Goal: Information Seeking & Learning: Understand process/instructions

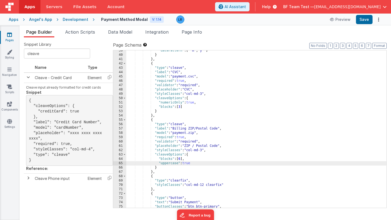
scroll to position [167, 0]
click at [246, 6] on span "AI Assistant" at bounding box center [234, 6] width 21 height 5
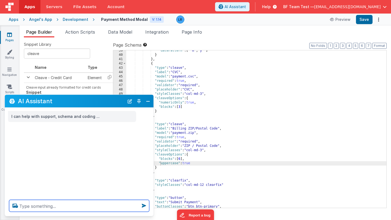
click at [55, 208] on textarea at bounding box center [79, 206] width 140 height 12
paste textarea "vueapp.$route.path"
type textarea "how can find all path from vueapp.$route.path"
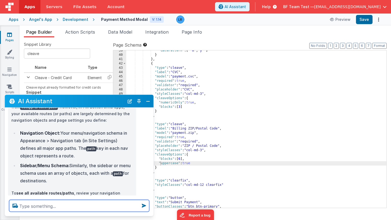
scroll to position [52, 0]
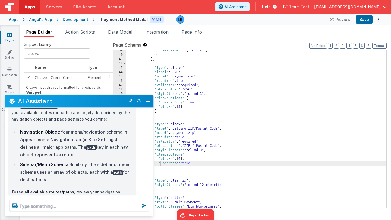
click at [80, 48] on div "Snippet Library cleave Name Type Cleave - Credit Card Element Cleave input alre…" at bounding box center [68, 118] width 89 height 153
click at [9, 69] on icon at bounding box center [9, 69] width 4 height 5
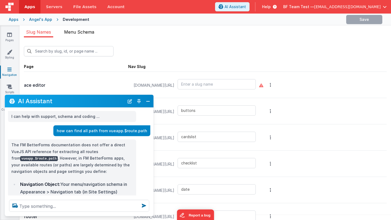
click at [87, 30] on span "Menu Schema" at bounding box center [79, 31] width 30 height 5
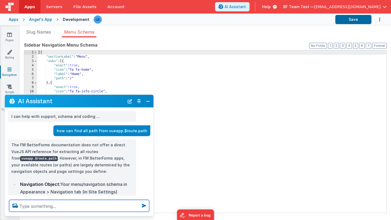
click at [84, 204] on textarea at bounding box center [79, 206] width 140 height 12
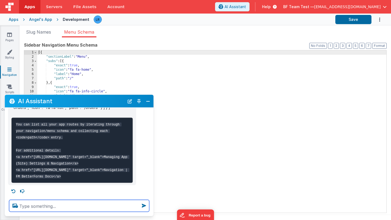
scroll to position [176, 0]
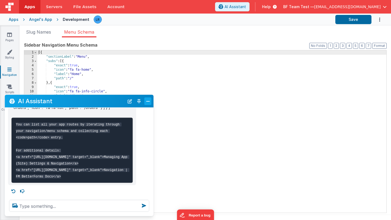
click at [150, 101] on button "Close" at bounding box center [147, 101] width 7 height 8
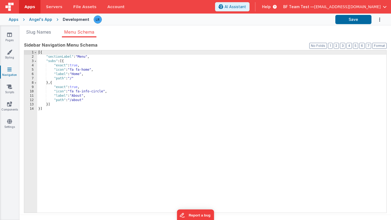
click at [306, 6] on span "BF Team Test —" at bounding box center [298, 6] width 31 height 5
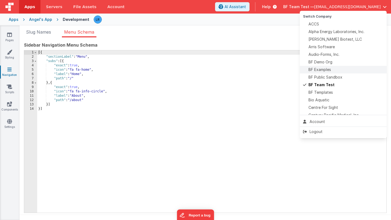
click at [311, 70] on span "BF Examples" at bounding box center [319, 69] width 23 height 5
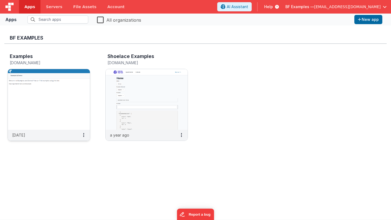
click at [27, 101] on img at bounding box center [49, 99] width 82 height 61
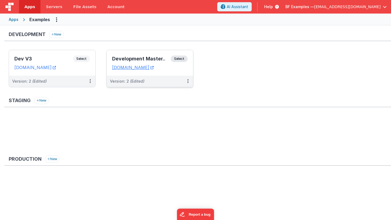
click at [114, 59] on h3 "Development Master.." at bounding box center [141, 58] width 59 height 5
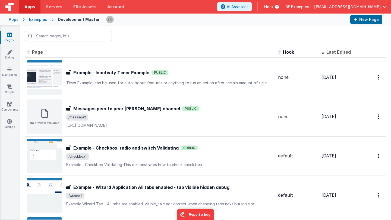
click at [313, 9] on span "BF Examples —" at bounding box center [299, 6] width 29 height 5
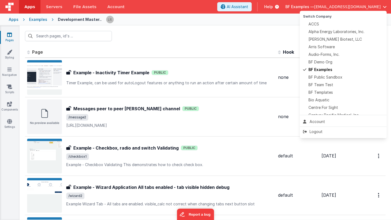
click at [97, 37] on button at bounding box center [195, 110] width 391 height 220
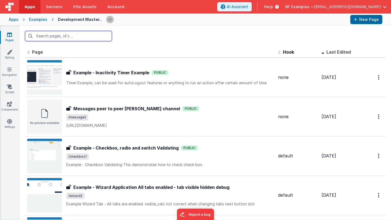
click at [97, 36] on input "text" at bounding box center [68, 36] width 87 height 10
click at [86, 37] on input "ex" at bounding box center [68, 36] width 87 height 10
type input "e"
click at [62, 36] on input "text" at bounding box center [68, 36] width 87 height 10
click at [50, 39] on input "text" at bounding box center [68, 36] width 87 height 10
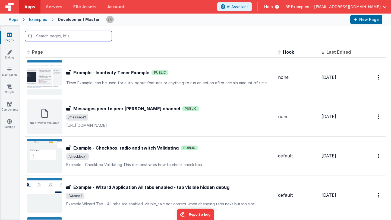
drag, startPoint x: 50, startPoint y: 39, endPoint x: 52, endPoint y: 37, distance: 3.5
click at [49, 39] on input "text" at bounding box center [68, 36] width 87 height 10
click at [52, 37] on input "text" at bounding box center [68, 36] width 87 height 10
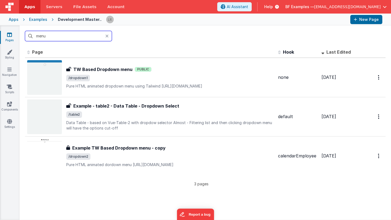
type input "menu"
click at [106, 35] on icon at bounding box center [106, 36] width 3 height 4
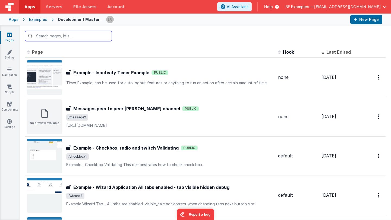
click at [90, 38] on input "text" at bounding box center [68, 36] width 87 height 10
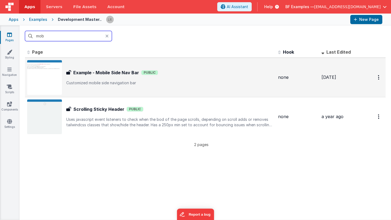
type input "mob"
click at [90, 69] on div "Example - Mobile Side Nav Bar Example - Mobile Side Nav Bar Public Customized m…" at bounding box center [150, 77] width 246 height 35
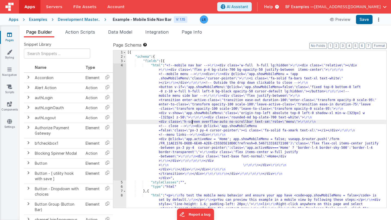
click at [192, 123] on div "[{ "schema" : { "fields" : [{ "html" : "<!--mobile nav bar --> \r\n <div class=…" at bounding box center [256, 148] width 260 height 197
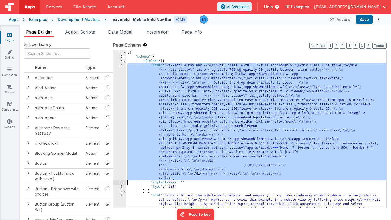
click at [119, 119] on div "4" at bounding box center [119, 121] width 13 height 117
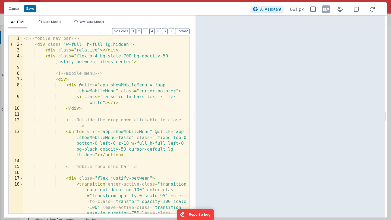
click at [119, 117] on div "<!-- mobile nav bar --> < div class = 'w-full h-full lg:hidden' > < div class =…" at bounding box center [106, 154] width 166 height 236
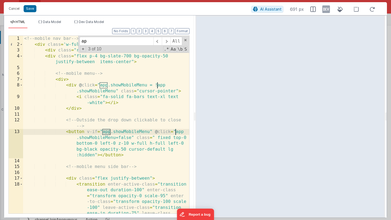
type input "a"
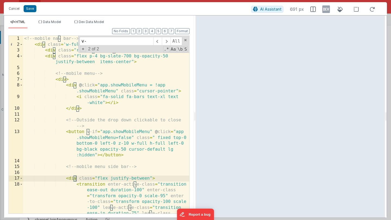
scroll to position [115, 0]
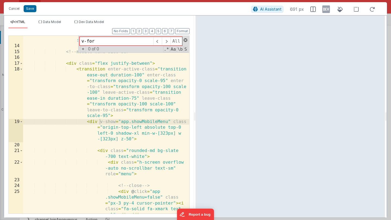
type input "v-for"
click at [186, 40] on span at bounding box center [185, 40] width 4 height 4
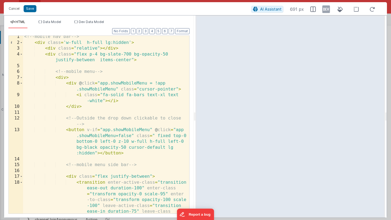
scroll to position [0, 0]
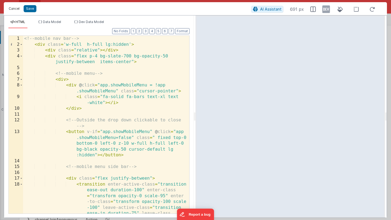
click at [12, 9] on button "Cancel" at bounding box center [14, 9] width 16 height 8
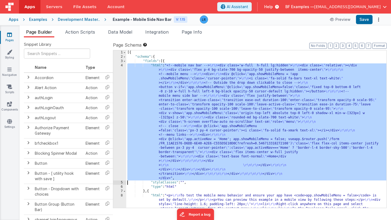
click at [160, 79] on div "[{ "schema" : { "fields" : [{ "html" : "<!--mobile nav bar --> \r\n <div class=…" at bounding box center [256, 148] width 260 height 197
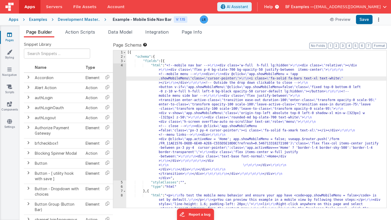
click at [118, 91] on div "4" at bounding box center [119, 121] width 13 height 117
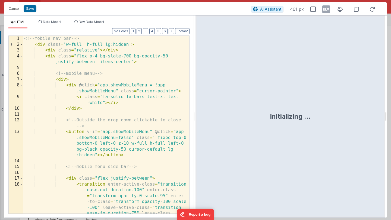
click at [118, 91] on div "<!-- mobile nav bar --> < div class = 'w-full h-full lg:hidden' > < div class =…" at bounding box center [106, 154] width 166 height 236
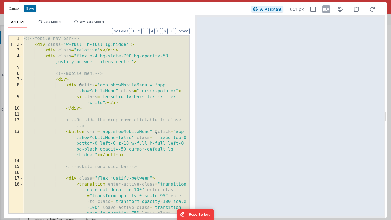
click at [12, 9] on button "Cancel" at bounding box center [14, 9] width 16 height 8
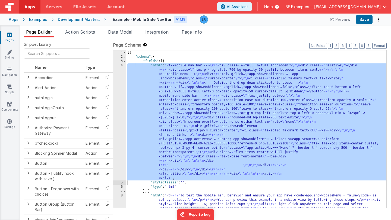
click at [313, 7] on span "BF Examples —" at bounding box center [299, 6] width 29 height 5
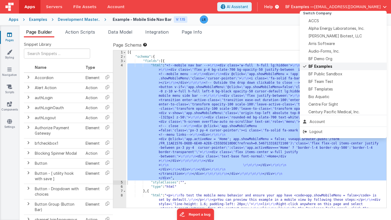
scroll to position [5, 0]
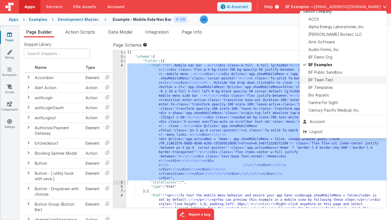
click at [317, 80] on span "BF Team Test" at bounding box center [320, 79] width 25 height 5
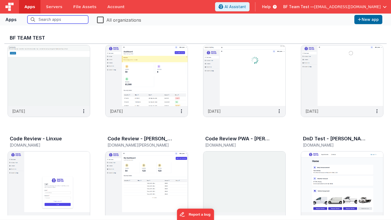
scroll to position [136, 0]
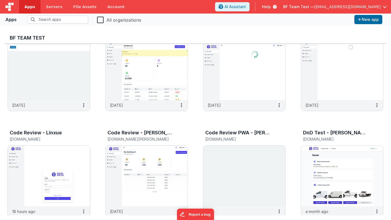
click at [50, 155] on img at bounding box center [49, 176] width 82 height 61
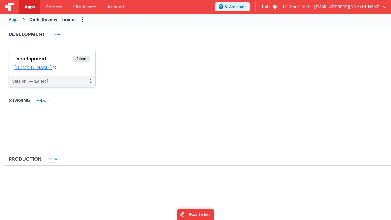
click at [50, 59] on h3 "Development" at bounding box center [43, 58] width 59 height 5
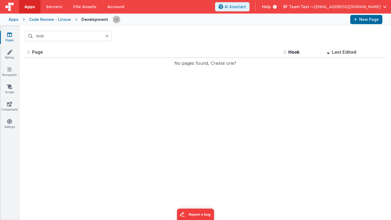
click at [108, 36] on icon at bounding box center [106, 36] width 3 height 4
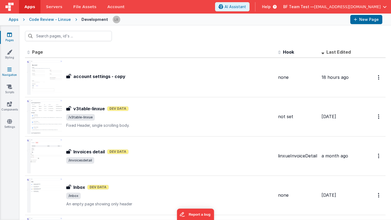
click at [10, 74] on link "Navigation" at bounding box center [10, 72] width 20 height 11
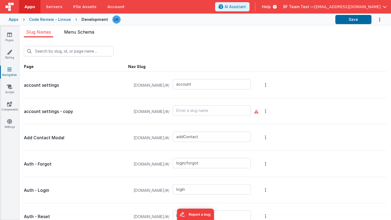
click at [88, 33] on span "Menu Schema" at bounding box center [79, 31] width 30 height 5
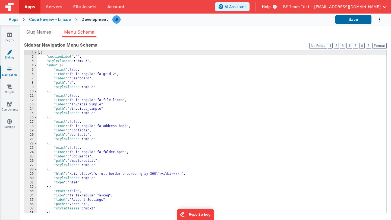
click at [10, 57] on link "Styling" at bounding box center [10, 54] width 20 height 11
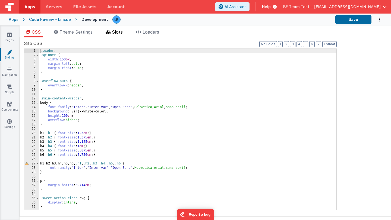
click at [118, 34] on span "Slots" at bounding box center [117, 31] width 11 height 5
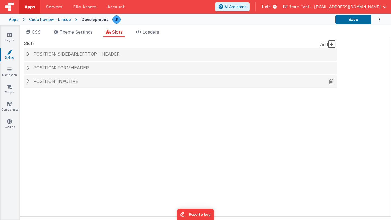
click at [31, 83] on h4 "Position: inactive" at bounding box center [180, 81] width 307 height 5
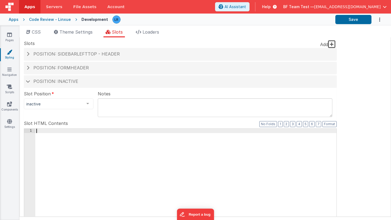
click at [53, 145] on div at bounding box center [185, 221] width 301 height 185
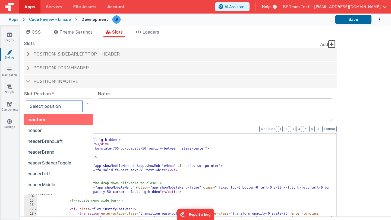
click at [88, 106] on div at bounding box center [87, 104] width 11 height 10
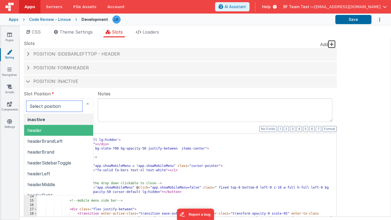
click at [64, 129] on span "header" at bounding box center [58, 130] width 69 height 11
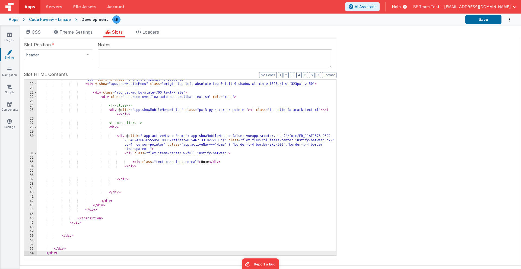
scroll to position [89, 0]
click at [390, 6] on span "BF Team Test —" at bounding box center [428, 6] width 31 height 5
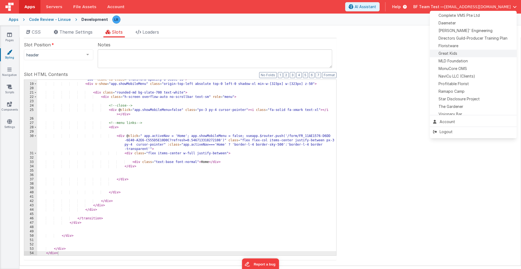
scroll to position [119, 0]
click at [390, 94] on span "Star Disclosure Project" at bounding box center [458, 94] width 41 height 5
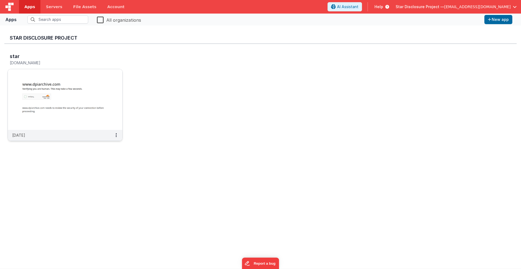
click at [62, 84] on img at bounding box center [65, 99] width 115 height 61
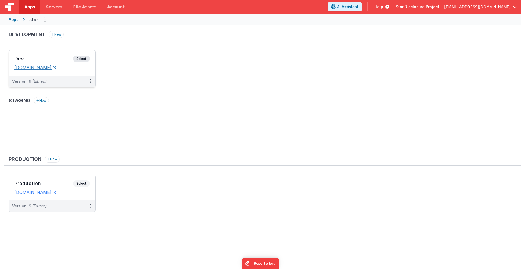
click at [56, 68] on link "[DOMAIN_NAME]" at bounding box center [35, 67] width 42 height 5
click at [54, 61] on h3 "Dev" at bounding box center [43, 58] width 59 height 5
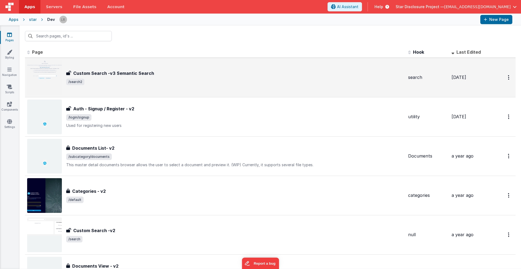
click at [224, 84] on span "/search2" at bounding box center [235, 82] width 338 height 7
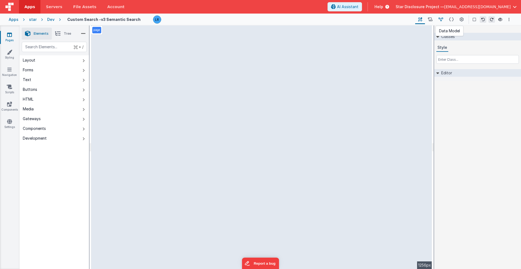
click at [390, 20] on icon at bounding box center [440, 20] width 5 height 6
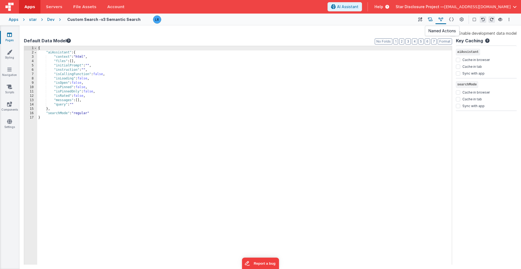
click at [390, 19] on icon at bounding box center [430, 20] width 5 height 6
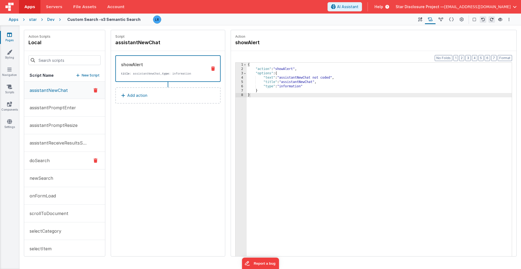
click at [62, 163] on button "doSearch" at bounding box center [64, 161] width 81 height 18
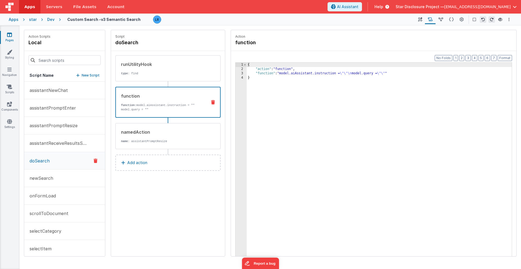
click at [151, 110] on p "function: model.aiAssistant.instruction = "" model.query = """ at bounding box center [162, 107] width 82 height 9
click at [161, 76] on div "runUtilityHook type : find" at bounding box center [167, 68] width 105 height 26
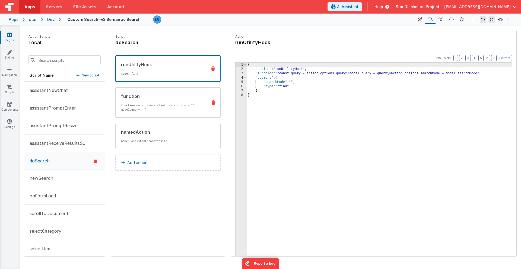
click at [148, 102] on div "function function: model.aiAssistant.instruction = "" model.query = """ at bounding box center [159, 102] width 87 height 19
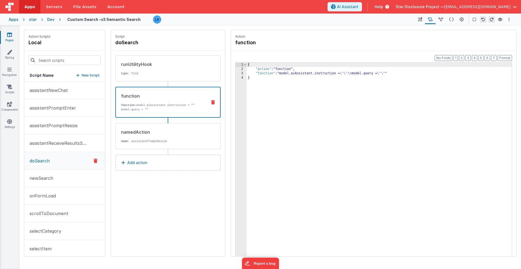
click at [260, 75] on div "{ "action" : "function" , "function" : "model.aiAssistant.instruction = \"\"\n …" at bounding box center [379, 172] width 265 height 219
click at [240, 74] on div "3" at bounding box center [241, 73] width 11 height 4
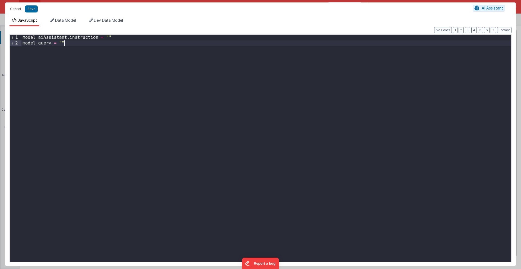
click at [93, 44] on div "model . aiAssistant . instruction = "" model . query = """ at bounding box center [266, 154] width 490 height 239
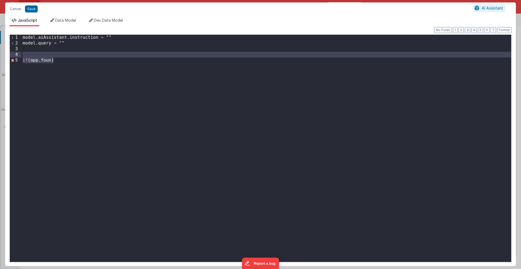
drag, startPoint x: 67, startPoint y: 60, endPoint x: 15, endPoint y: 57, distance: 51.9
click at [15, 57] on div "1 2 3 4 5 model . aiAssistant . instruction = "" model . query = "" if ( app . …" at bounding box center [260, 148] width 502 height 228
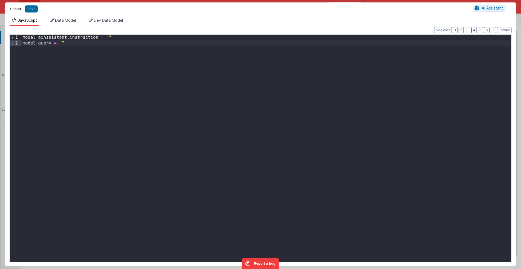
click at [14, 10] on button "Cancel" at bounding box center [15, 9] width 16 height 8
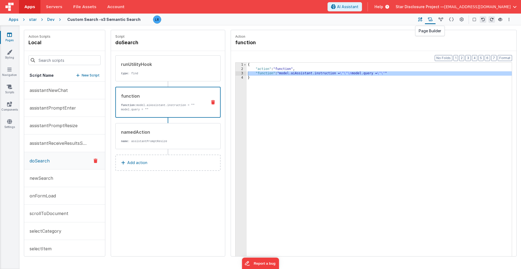
click at [390, 18] on icon at bounding box center [420, 20] width 4 height 6
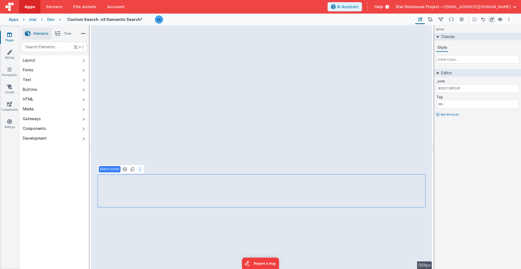
click at [140, 169] on button at bounding box center [140, 169] width 7 height 7
click at [390, 19] on icon at bounding box center [430, 20] width 5 height 6
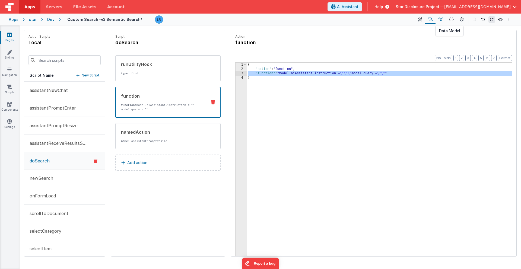
click at [390, 20] on icon at bounding box center [440, 20] width 5 height 6
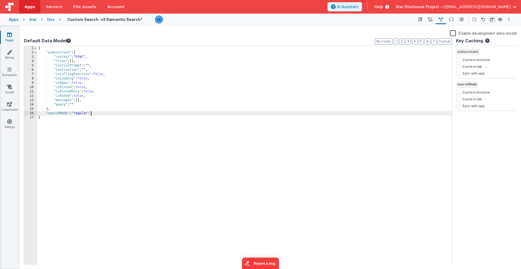
click at [96, 113] on div "{ "aiAssistant" : { "context" : "html" , "files" : [ ] , "initialPrompt" : "" ,…" at bounding box center [244, 160] width 415 height 228
drag, startPoint x: 67, startPoint y: 117, endPoint x: 30, endPoint y: 116, distance: 37.2
click at [30, 116] on div "1 2 3 4 5 6 7 8 9 10 11 12 13 14 15 16 17 18 { "aiAssistant" : { "context" : "h…" at bounding box center [238, 156] width 428 height 220
click at [390, 21] on icon at bounding box center [420, 20] width 4 height 6
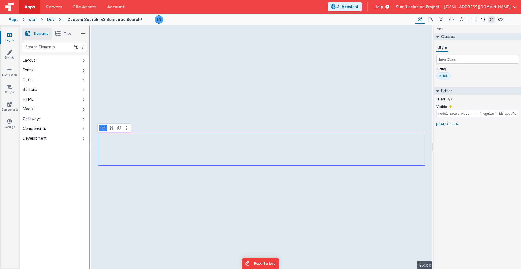
click at [102, 129] on p "html" at bounding box center [103, 128] width 6 height 4
click at [390, 99] on icon at bounding box center [450, 99] width 4 height 4
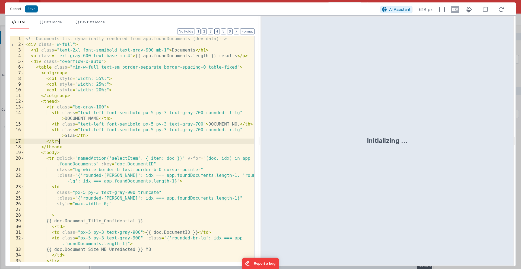
click at [205, 144] on div "<!-- Documents list dynamically rendered from app.foundDocuments (dev data) -->…" at bounding box center [139, 154] width 230 height 237
click at [390, 8] on span "AI Assistant" at bounding box center [399, 9] width 21 height 5
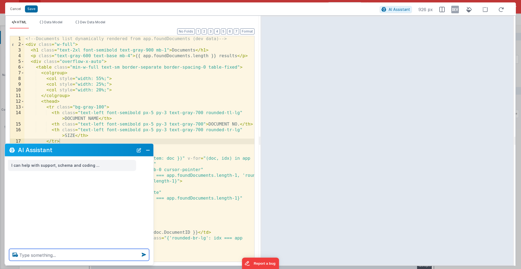
click at [113, 220] on textarea at bounding box center [79, 255] width 140 height 12
type textarea "can you add empty state for this, if app.isFound is false, show that empty state"
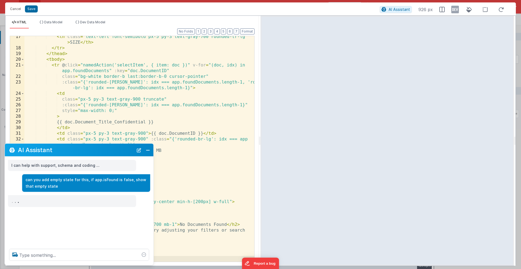
scroll to position [105, 0]
click at [148, 151] on button "Close" at bounding box center [147, 150] width 7 height 8
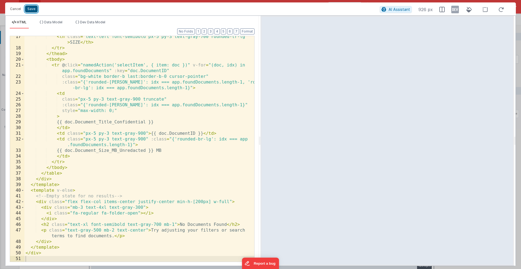
click at [33, 9] on button "Save" at bounding box center [31, 8] width 13 height 7
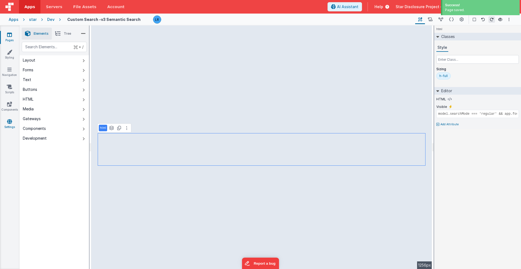
click at [9, 123] on icon at bounding box center [9, 121] width 5 height 5
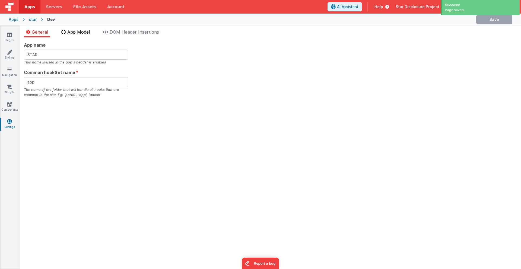
checkbox input "false"
checkbox input "true"
click at [81, 30] on span "App Model" at bounding box center [78, 31] width 23 height 5
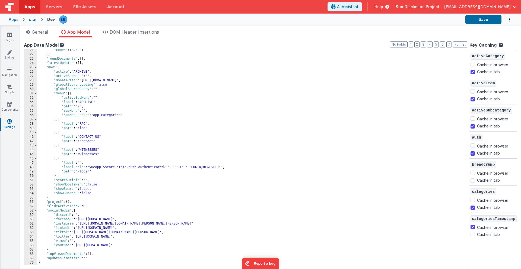
scroll to position [88, 0]
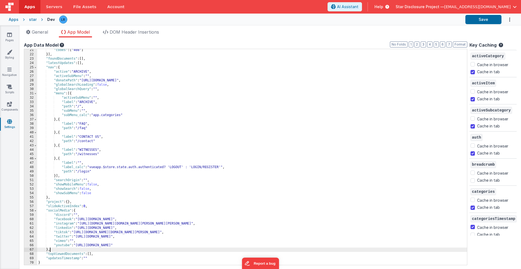
click at [53, 220] on div ""codes" : [ "408" ] }] , "foundDocuments" : [ ] , "latestUpdates" : [ ] , "nav"…" at bounding box center [252, 160] width 430 height 225
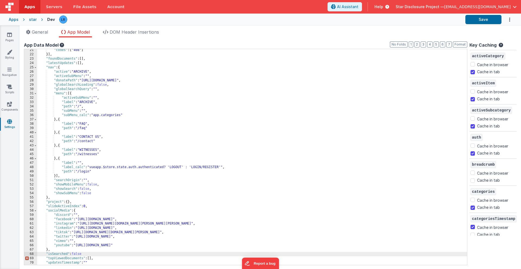
checkbox input "false"
checkbox input "true"
checkbox input "false"
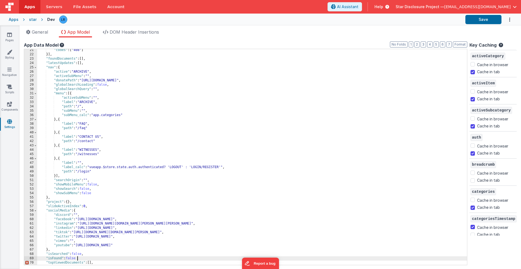
checkbox input "true"
click at [10, 36] on icon at bounding box center [9, 34] width 5 height 5
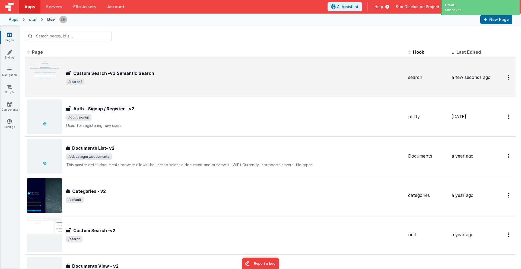
click at [111, 82] on span "/search2" at bounding box center [235, 82] width 338 height 7
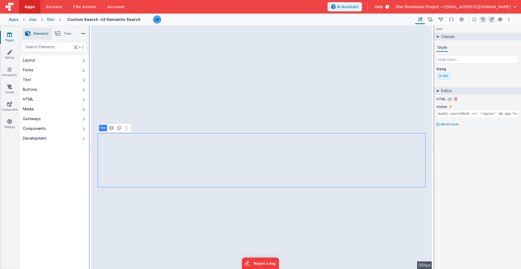
click at [390, 100] on button at bounding box center [449, 99] width 5 height 5
click at [390, 98] on icon at bounding box center [450, 99] width 4 height 4
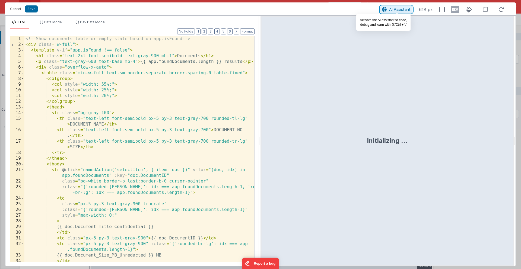
click at [390, 11] on span "AI Assistant" at bounding box center [399, 9] width 21 height 5
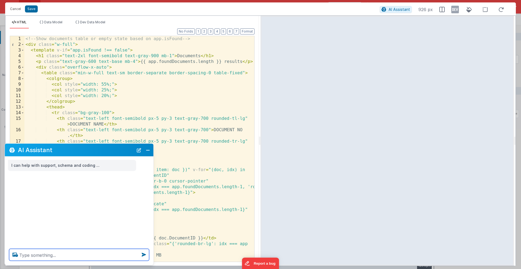
click at [82, 220] on textarea at bounding box center [79, 255] width 140 height 12
type textarea "need to add app.isSearched true and isFound false to show empty state"
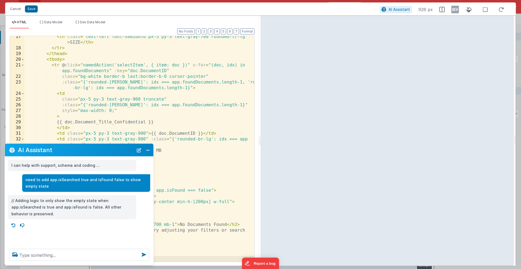
scroll to position [105, 0]
click at [149, 149] on button "Close" at bounding box center [147, 150] width 7 height 8
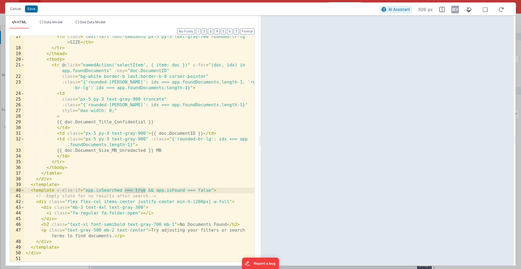
drag, startPoint x: 146, startPoint y: 191, endPoint x: 123, endPoint y: 190, distance: 22.5
click at [123, 190] on div "< th class = "text-left font-semibold px-5 py-3 text-gray-700 rounded-tr-lg" > …" at bounding box center [139, 155] width 230 height 243
click at [132, 190] on div "< th class = "text-left font-semibold px-5 py-3 text-gray-700 rounded-tr-lg" > …" at bounding box center [139, 155] width 230 height 243
drag, startPoint x: 166, startPoint y: 191, endPoint x: 190, endPoint y: 192, distance: 23.9
click at [190, 192] on div "< th class = "text-left font-semibold px-5 py-3 text-gray-700 rounded-tr-lg" > …" at bounding box center [139, 155] width 230 height 243
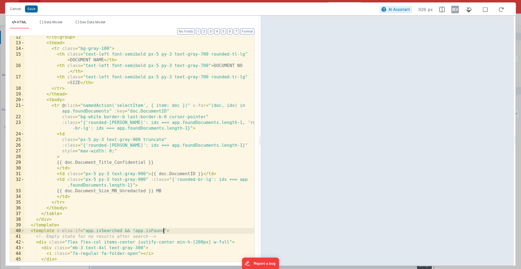
scroll to position [0, 0]
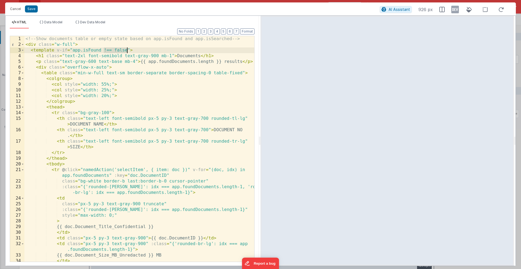
drag, startPoint x: 105, startPoint y: 50, endPoint x: 128, endPoint y: 52, distance: 23.4
click at [128, 52] on div "<!-- Show documents table or empty state based on app.isFound and app.isSearche…" at bounding box center [139, 154] width 230 height 237
click at [72, 51] on div "<!-- Show documents table or empty state based on app.isFound and app.isSearche…" at bounding box center [139, 154] width 230 height 237
click at [174, 51] on div "<!-- Show documents table or empty state based on app.isFound and app.isSearche…" at bounding box center [139, 154] width 230 height 237
click at [32, 9] on button "Save" at bounding box center [31, 8] width 13 height 7
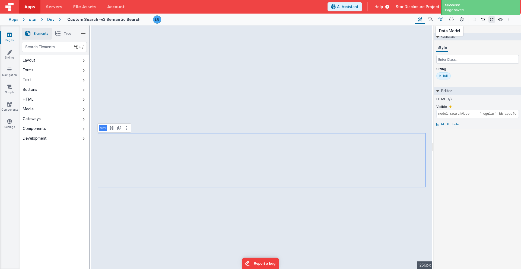
click at [390, 19] on icon at bounding box center [440, 20] width 5 height 6
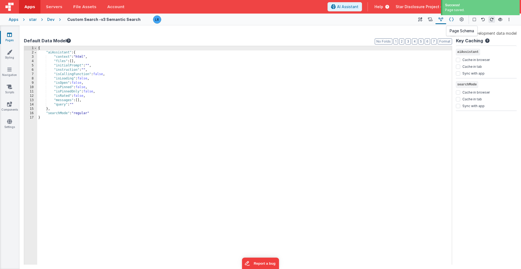
click at [390, 19] on icon at bounding box center [451, 20] width 5 height 6
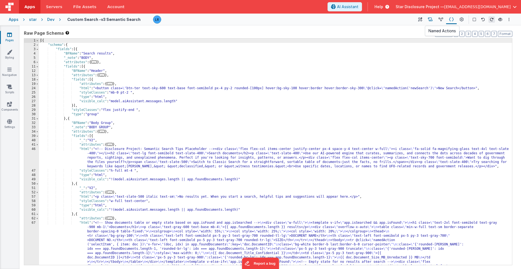
click at [390, 20] on icon at bounding box center [430, 20] width 5 height 6
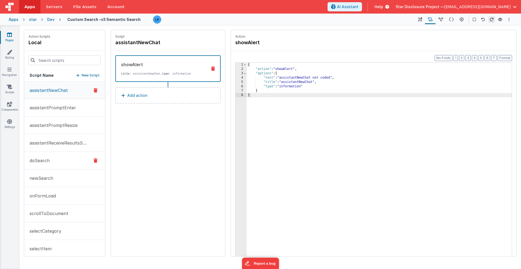
click at [49, 162] on p "doSearch" at bounding box center [37, 160] width 23 height 7
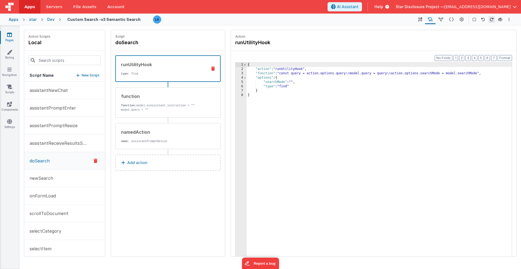
click at [269, 72] on div "{ "action" : "runUtilityHook" , "function" : "const query = action.options.quer…" at bounding box center [379, 172] width 265 height 219
click at [268, 83] on div "{ "action" : "runUtilityHook" , "function" : "const query = action.options.quer…" at bounding box center [379, 172] width 265 height 219
click at [265, 86] on div "{ "action" : "runUtilityHook" , "function" : "const query = action.options.quer…" at bounding box center [379, 172] width 265 height 219
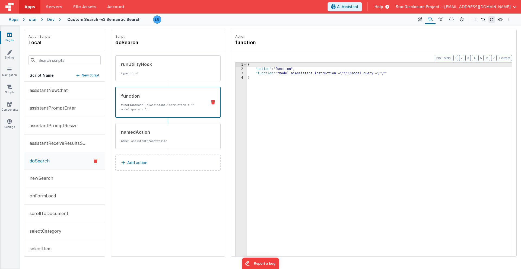
click at [153, 101] on div "function function: model.aiAssistant.instruction = "" model.query = """ at bounding box center [159, 102] width 87 height 19
click at [267, 70] on div "{ "action" : "function" , "function" : "model.aiAssistant.instruction = \"\"\n …" at bounding box center [379, 172] width 265 height 219
click at [242, 75] on div "3" at bounding box center [241, 73] width 11 height 4
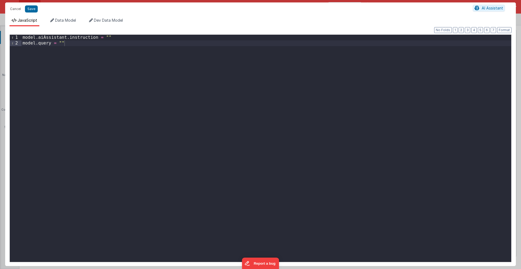
click at [72, 45] on div "model . aiAssistant . instruction = "" model . query = """ at bounding box center [266, 154] width 490 height 239
click at [33, 9] on button "Save" at bounding box center [31, 8] width 13 height 7
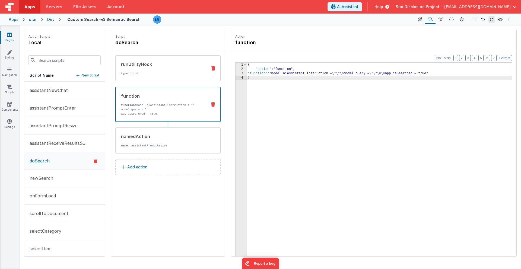
click at [157, 71] on div "runUtilityHook type : find" at bounding box center [159, 68] width 87 height 15
click at [142, 96] on div "function" at bounding box center [162, 96] width 82 height 7
click at [257, 73] on div "{ "action" : "function" , "function" : "model.aiAssistant.instruction = \"\"\n …" at bounding box center [379, 172] width 265 height 219
click at [239, 72] on div "3" at bounding box center [241, 73] width 11 height 4
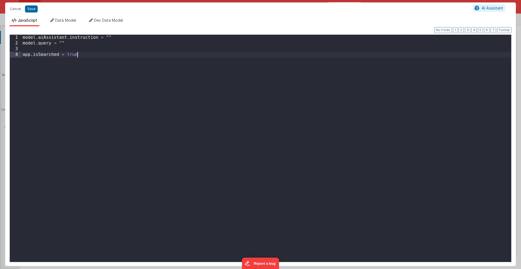
click at [239, 72] on div "model . aiAssistant . instruction = "" model . query = "" app . isSearched = tr…" at bounding box center [266, 154] width 490 height 239
drag, startPoint x: 60, startPoint y: 55, endPoint x: 34, endPoint y: 55, distance: 26.6
click at [33, 55] on div "model . aiAssistant . instruction = "" model . query = "" app . isSearched = tr…" at bounding box center [266, 154] width 490 height 239
click at [33, 9] on button "Save" at bounding box center [31, 8] width 13 height 7
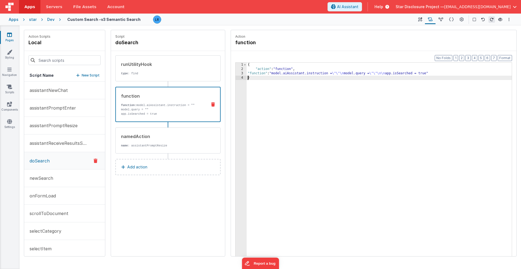
click at [241, 74] on div "3" at bounding box center [241, 73] width 11 height 4
click at [241, 73] on div "3" at bounding box center [241, 73] width 11 height 4
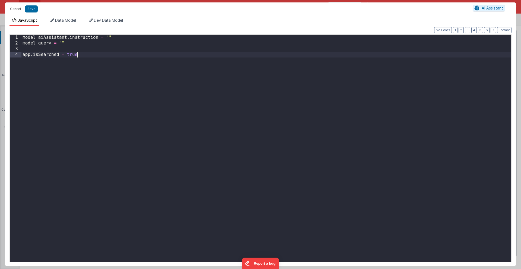
click at [241, 73] on div "model . aiAssistant . instruction = "" model . query = "" app . isSearched = tr…" at bounding box center [266, 154] width 490 height 239
drag, startPoint x: 86, startPoint y: 56, endPoint x: 3, endPoint y: 54, distance: 83.6
click at [3, 54] on div "Cancel Save AI Assistant JavaScript Data Model Dev Data Model Format 7 6 5 4 3 …" at bounding box center [260, 134] width 521 height 269
click at [34, 7] on button "Save" at bounding box center [31, 8] width 13 height 7
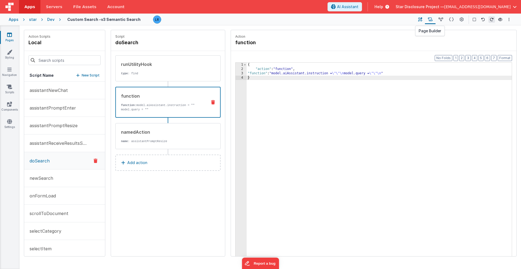
click at [390, 18] on icon at bounding box center [420, 20] width 4 height 6
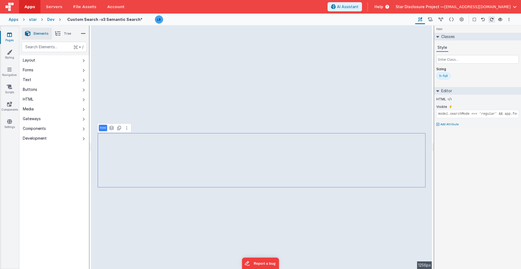
click at [58, 35] on icon at bounding box center [57, 34] width 5 height 8
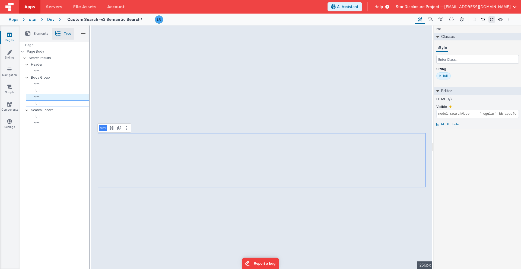
click at [41, 103] on p "html" at bounding box center [58, 103] width 61 height 4
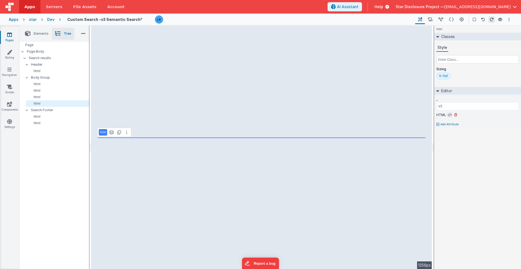
click at [390, 115] on icon at bounding box center [450, 115] width 4 height 4
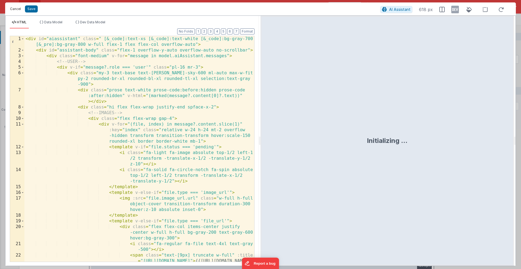
click at [14, 10] on button "Cancel" at bounding box center [15, 9] width 16 height 8
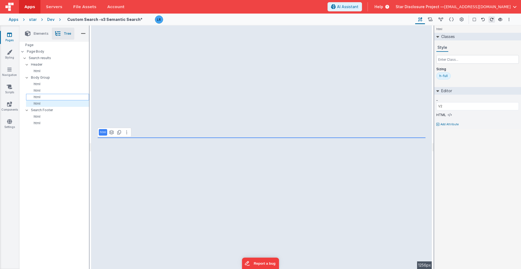
click at [50, 98] on p "html" at bounding box center [58, 97] width 61 height 4
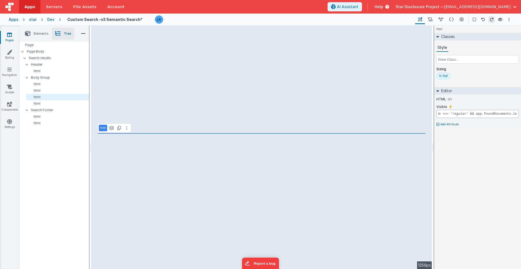
scroll to position [0, 45]
drag, startPoint x: 455, startPoint y: 114, endPoint x: 517, endPoint y: 115, distance: 61.6
click at [390, 115] on input "model.searchMode === 'regular' && app.foundDocuments.length > 0" at bounding box center [477, 114] width 82 height 8
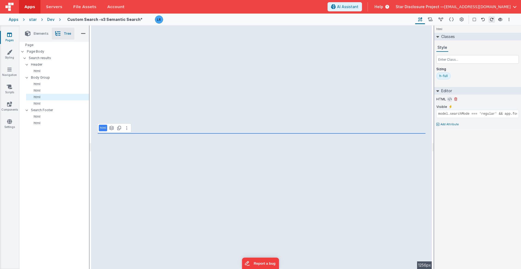
click at [390, 100] on icon at bounding box center [450, 99] width 4 height 4
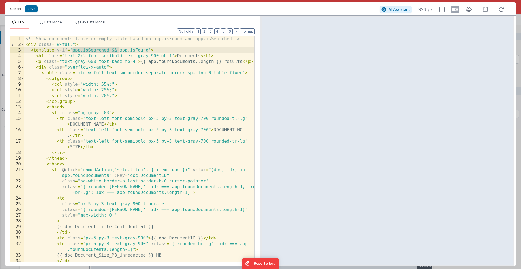
drag, startPoint x: 73, startPoint y: 50, endPoint x: 118, endPoint y: 51, distance: 44.8
click at [118, 51] on div "<!-- Show documents table or empty state based on app.isFound and app.isSearche…" at bounding box center [139, 154] width 230 height 237
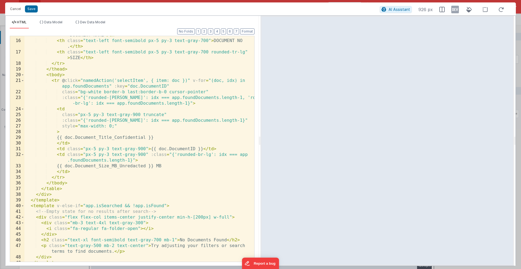
scroll to position [105, 0]
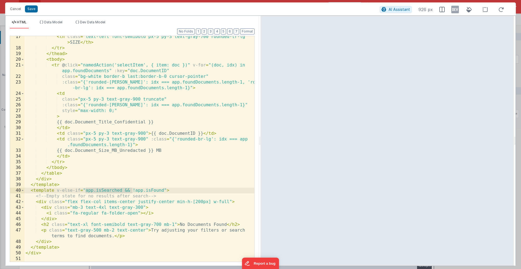
drag, startPoint x: 133, startPoint y: 190, endPoint x: 86, endPoint y: 192, distance: 47.0
click at [86, 192] on div "< th class = "text-left font-semibold px-5 py-3 text-gray-700 rounded-tr-lg" > …" at bounding box center [139, 155] width 230 height 243
click at [87, 191] on div "< th class = "text-left font-semibold px-5 py-3 text-gray-700 rounded-tr-lg" > …" at bounding box center [139, 155] width 230 height 243
click at [114, 191] on div "< th class = "text-left font-semibold px-5 py-3 text-gray-700 rounded-tr-lg" > …" at bounding box center [139, 155] width 230 height 243
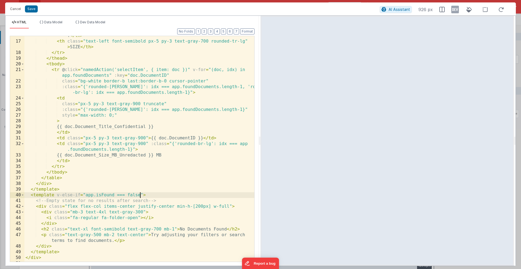
scroll to position [0, 0]
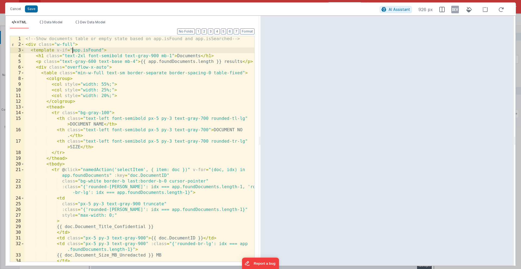
click at [73, 50] on div "<!-- Show documents table or empty state based on app.isFound and app.isSearche…" at bounding box center [139, 154] width 230 height 237
click at [30, 9] on button "Save" at bounding box center [31, 8] width 13 height 7
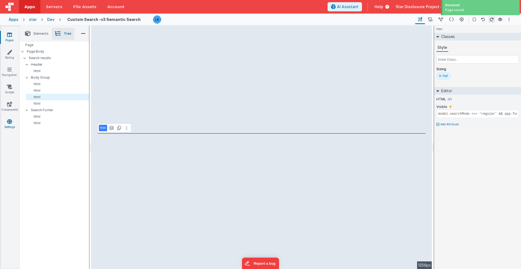
click at [8, 123] on icon at bounding box center [9, 121] width 5 height 5
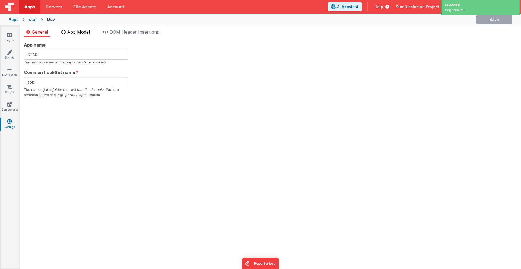
click at [77, 34] on span "App Model" at bounding box center [78, 31] width 23 height 5
checkbox input "false"
checkbox input "true"
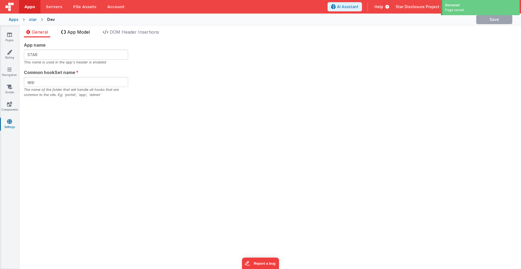
checkbox input "false"
checkbox input "true"
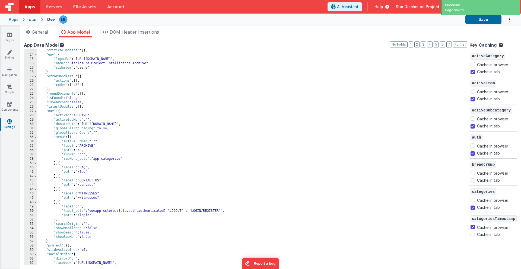
scroll to position [53, 0]
click at [135, 220] on div ""criticalUpdates" : [ ] , "env" : { "logoURL" : "[URL][DOMAIN_NAME]" , "name" :…" at bounding box center [252, 160] width 430 height 225
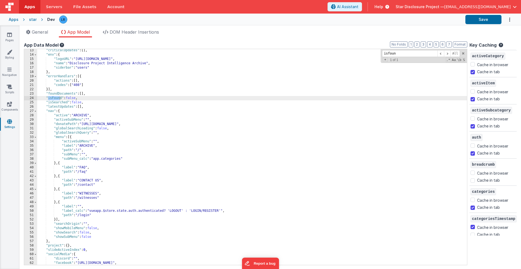
type input "isfoun"
click at [78, 98] on div ""criticalUpdates" : [ ] , "env" : { "logoURL" : "[URL][DOMAIN_NAME]" , "name" :…" at bounding box center [252, 160] width 430 height 225
click at [383, 7] on span "Help" at bounding box center [378, 6] width 9 height 5
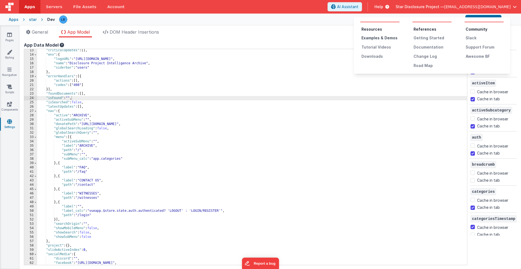
click at [382, 38] on div "Examples & Demos" at bounding box center [380, 37] width 38 height 5
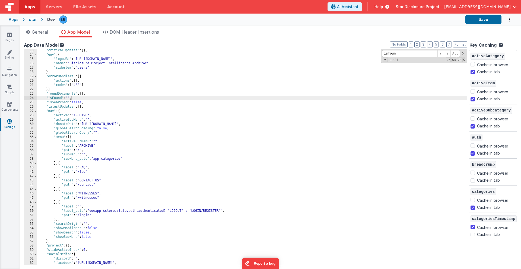
click at [390, 8] on span "Star Disclosure Project —" at bounding box center [420, 6] width 49 height 5
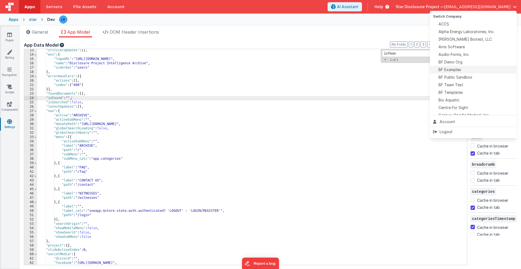
click at [390, 69] on span "BF Examples" at bounding box center [449, 69] width 23 height 5
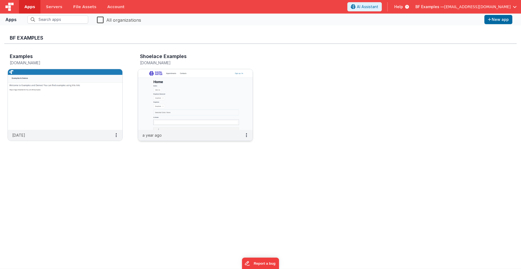
click at [214, 100] on img at bounding box center [195, 99] width 115 height 61
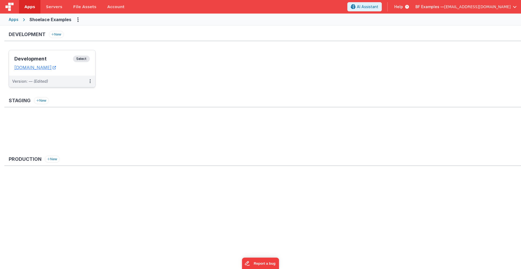
click at [46, 58] on h3 "Development" at bounding box center [43, 58] width 59 height 5
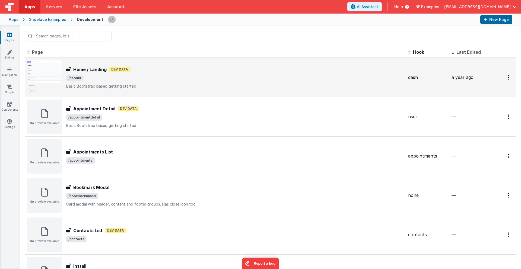
click at [146, 74] on div "Home / Landing Home / Landing Dev Data /default Basic Bootstrap based getting s…" at bounding box center [235, 77] width 338 height 23
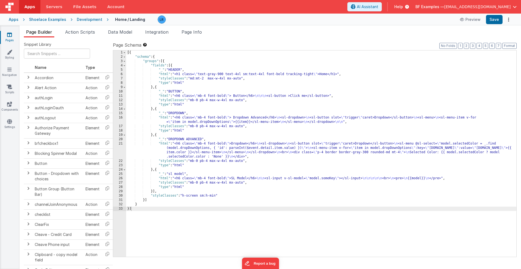
click at [228, 135] on div "[{ "schema" : { "groups" : [{ "fields" : [{ "_" : "HEADER" , "html" : "<h1 clas…" at bounding box center [321, 157] width 390 height 215
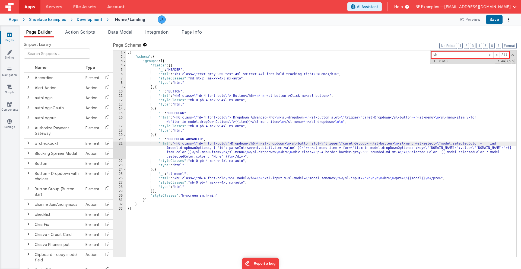
type input "s"
click at [390, 18] on button "Preview" at bounding box center [470, 19] width 27 height 9
click at [9, 34] on icon at bounding box center [9, 34] width 5 height 5
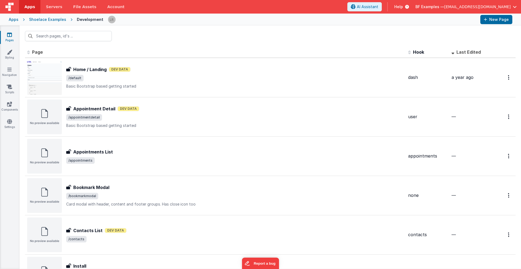
click at [48, 20] on div "Shoelace Examples" at bounding box center [47, 19] width 37 height 5
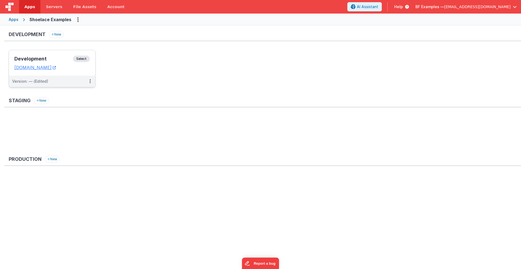
click at [44, 71] on div "Development Select URLs [DOMAIN_NAME]" at bounding box center [52, 63] width 86 height 26
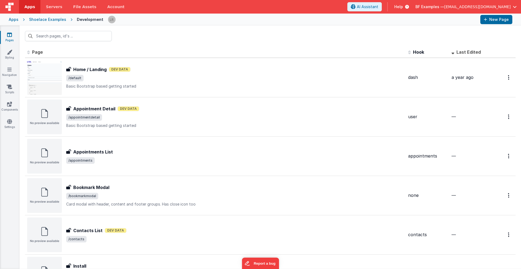
click at [40, 23] on div "Apps Shoelace Examples Development New Page" at bounding box center [260, 20] width 521 height 12
click at [44, 17] on div "Shoelace Examples" at bounding box center [47, 19] width 37 height 5
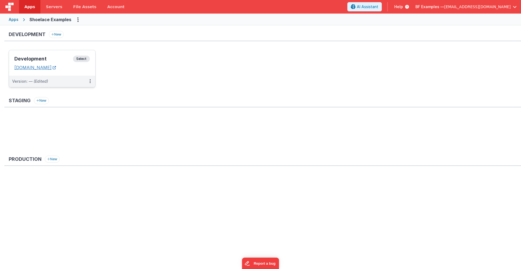
click at [42, 67] on link "[DOMAIN_NAME]" at bounding box center [35, 67] width 42 height 5
click at [390, 8] on span "BF Examples —" at bounding box center [429, 6] width 29 height 5
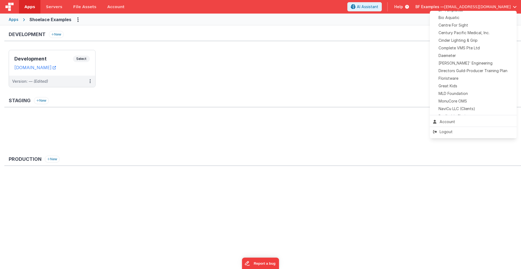
scroll to position [127, 0]
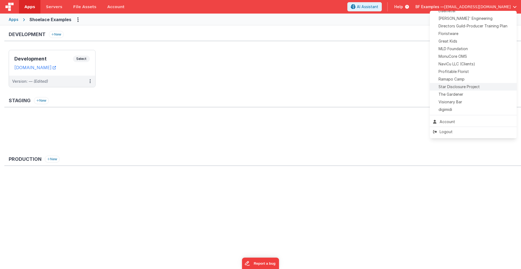
click at [390, 85] on span "Star Disclosure Project" at bounding box center [458, 86] width 41 height 5
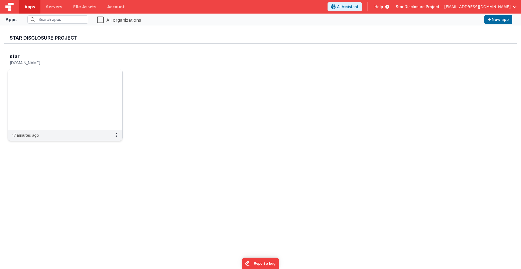
click at [52, 90] on img at bounding box center [65, 99] width 115 height 61
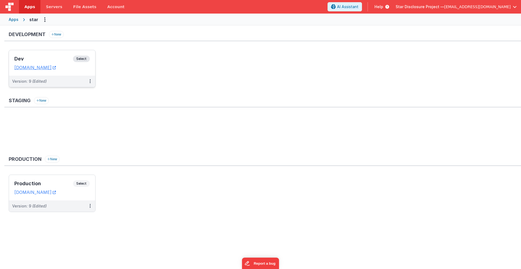
click at [49, 61] on h3 "Dev" at bounding box center [43, 58] width 59 height 5
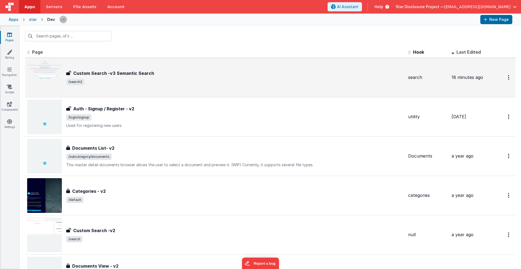
click at [108, 72] on h3 "Custom Search -v3 Semantic Search" at bounding box center [113, 73] width 81 height 7
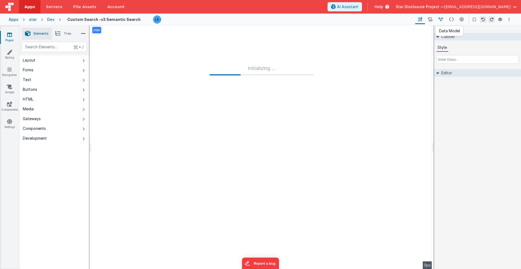
click at [390, 18] on icon at bounding box center [440, 20] width 5 height 6
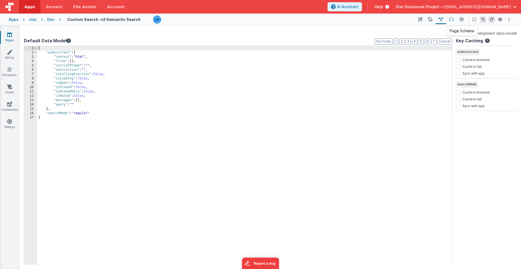
click at [390, 19] on icon at bounding box center [451, 20] width 5 height 6
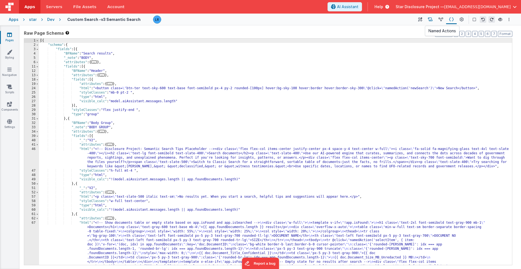
click at [390, 20] on button at bounding box center [430, 19] width 11 height 9
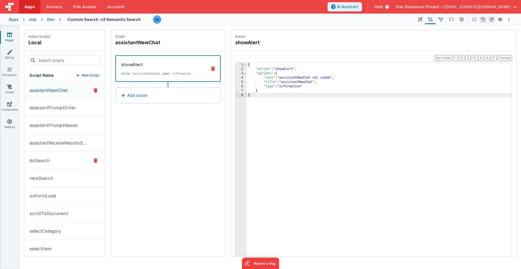
click at [58, 159] on button "doSearch" at bounding box center [64, 161] width 81 height 18
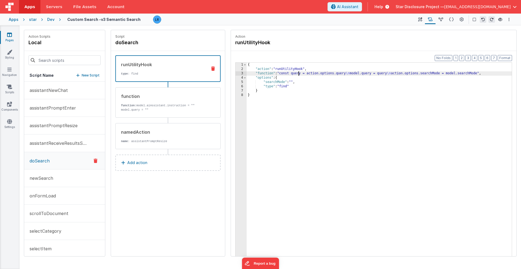
click at [299, 74] on div "{ "action" : "runUtilityHook" , "function" : "const query = action.options.quer…" at bounding box center [379, 172] width 265 height 219
click at [239, 74] on div "3" at bounding box center [241, 73] width 11 height 4
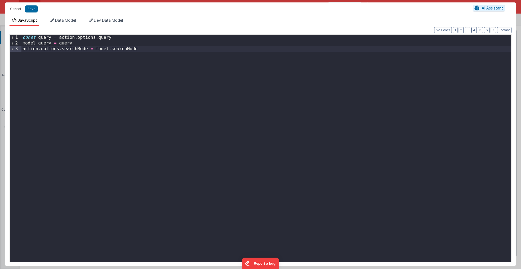
click at [147, 47] on div "const query = action . options . query model . query = query action . options .…" at bounding box center [266, 154] width 490 height 239
click at [23, 38] on div "const query = action . options . query model . query = query action . options .…" at bounding box center [266, 154] width 490 height 239
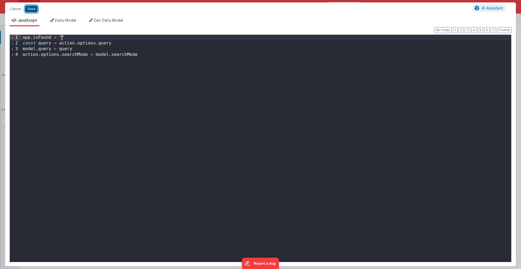
click at [33, 7] on button "Save" at bounding box center [31, 8] width 13 height 7
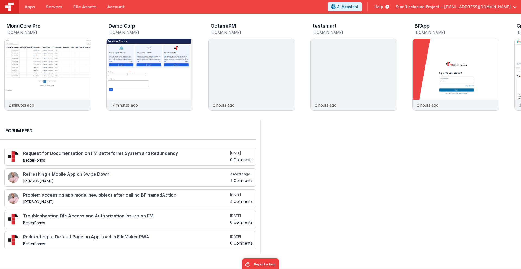
click at [444, 7] on span "Star Disclosure Project —" at bounding box center [420, 6] width 49 height 5
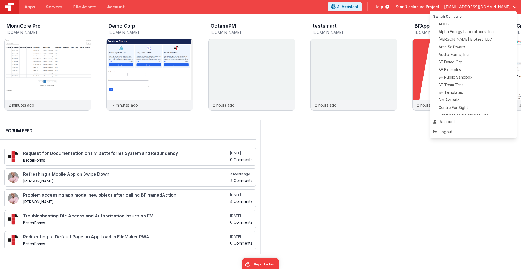
click at [247, 70] on button at bounding box center [260, 134] width 521 height 269
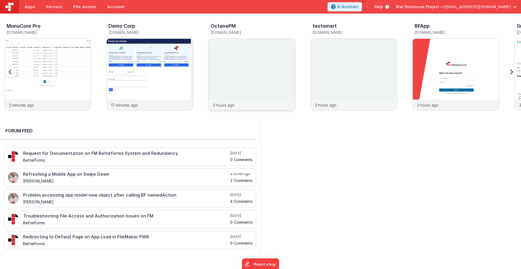
click at [251, 68] on div at bounding box center [252, 69] width 86 height 61
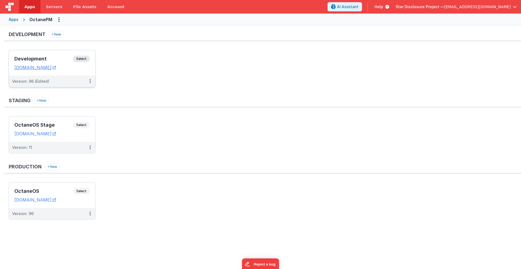
click at [56, 58] on h3 "Development" at bounding box center [43, 58] width 59 height 5
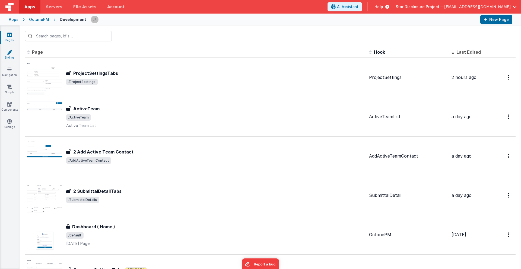
click at [9, 51] on icon at bounding box center [9, 51] width 5 height 5
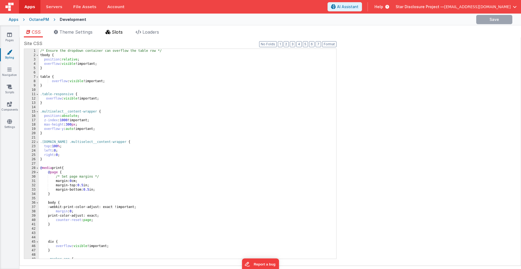
click at [116, 35] on li "Slots" at bounding box center [113, 33] width 21 height 9
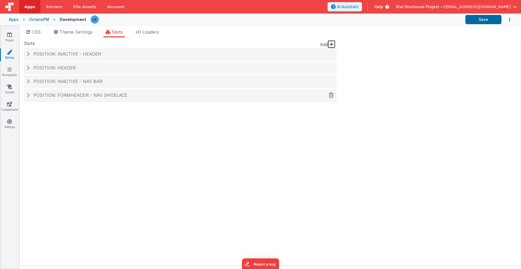
click at [28, 96] on span at bounding box center [28, 95] width 3 height 4
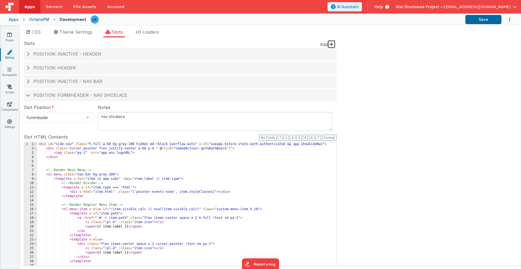
scroll to position [2, 0]
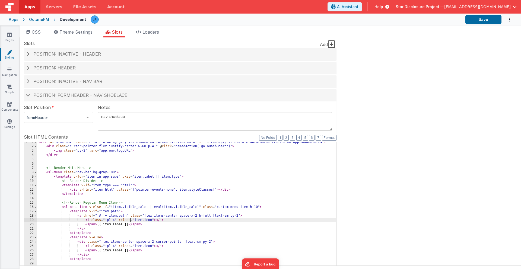
click at [131, 219] on div "< div id = "side-nav" class = "h-full w-60 bg-gray-100 hidden md:!block overflo…" at bounding box center [186, 232] width 299 height 185
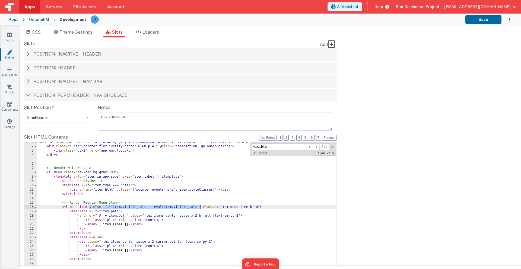
drag, startPoint x: 88, startPoint y: 207, endPoint x: 201, endPoint y: 208, distance: 112.3
click at [201, 209] on div "< div id = "side-nav" class = "h-full w-60 bg-gray-100 hidden md:!block overflo…" at bounding box center [186, 232] width 299 height 185
click at [273, 145] on input "visible" at bounding box center [278, 147] width 55 height 7
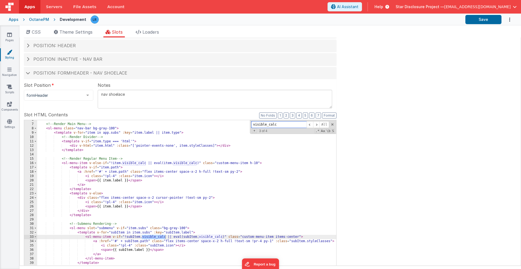
scroll to position [22, 0]
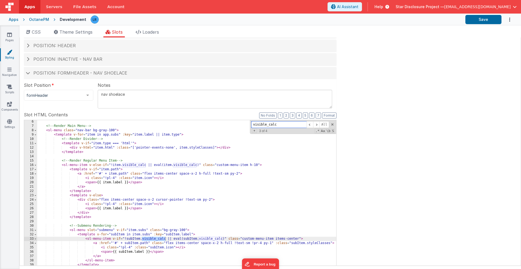
type input "visible_calc"
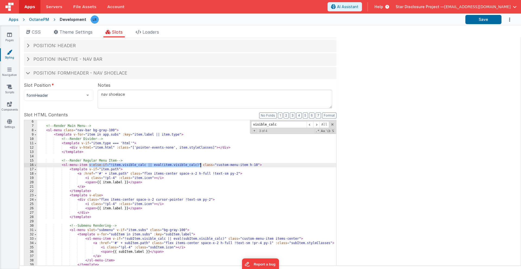
drag, startPoint x: 89, startPoint y: 165, endPoint x: 201, endPoint y: 166, distance: 111.5
click at [201, 166] on div "<!-- Render Main Menu --> < sl-menu class = "nav-bar bg-gray-100" > < template …" at bounding box center [186, 212] width 299 height 185
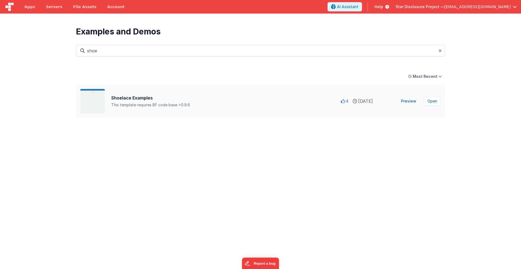
type input "shoe"
click at [176, 102] on div "This template requires BF code base >0.9.6" at bounding box center [226, 104] width 230 height 5
click at [433, 101] on button "Open" at bounding box center [432, 101] width 17 height 9
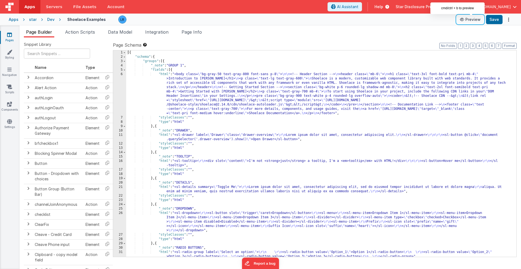
click at [474, 20] on button "Preview" at bounding box center [470, 19] width 27 height 9
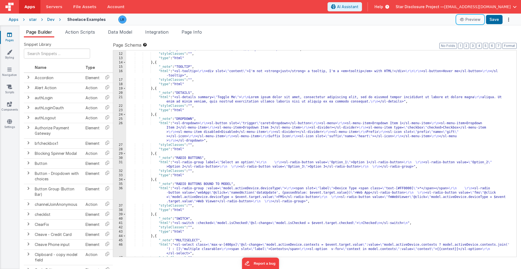
scroll to position [91, 0]
click at [383, 7] on span "Help" at bounding box center [378, 6] width 9 height 5
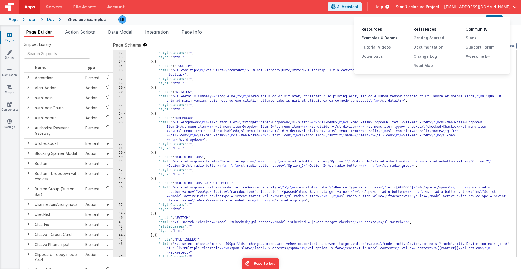
click at [382, 38] on div "Examples & Demos" at bounding box center [380, 37] width 38 height 5
